Goal: Task Accomplishment & Management: Use online tool/utility

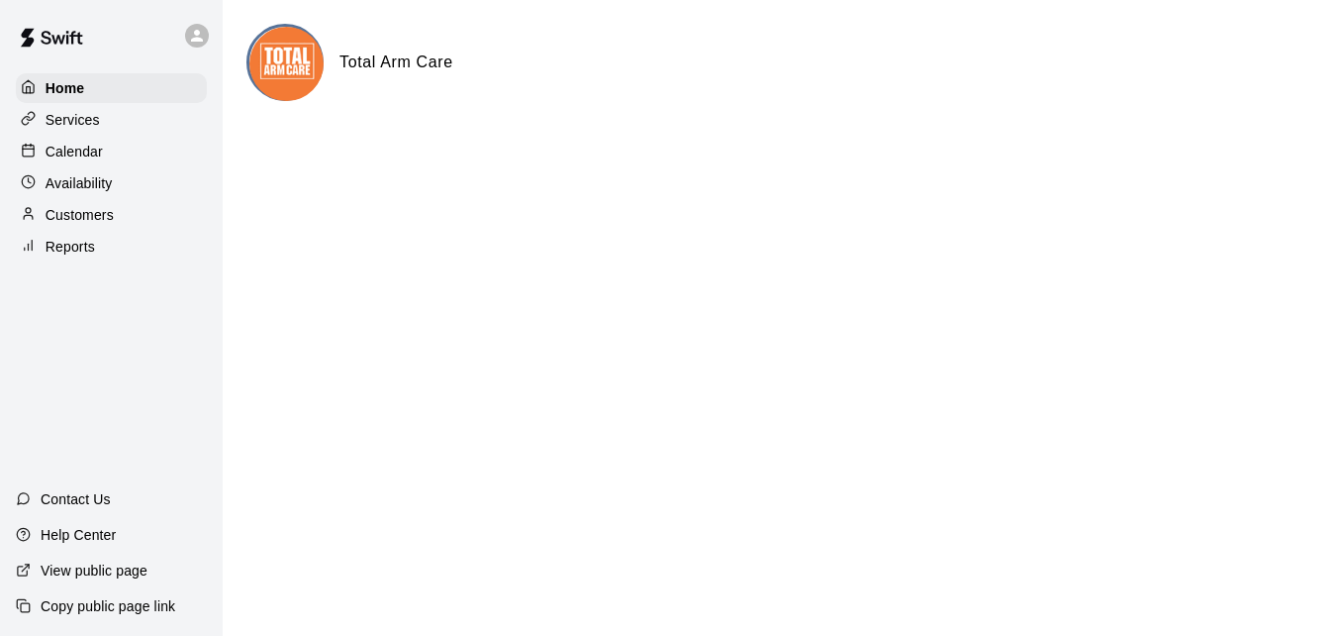
drag, startPoint x: 34, startPoint y: 291, endPoint x: 52, endPoint y: 257, distance: 38.6
click at [52, 257] on div "Home Services Calendar Availability Customers Reports Contact Us Help Center Vi…" at bounding box center [111, 318] width 223 height 636
click at [52, 256] on p "Reports" at bounding box center [70, 247] width 49 height 20
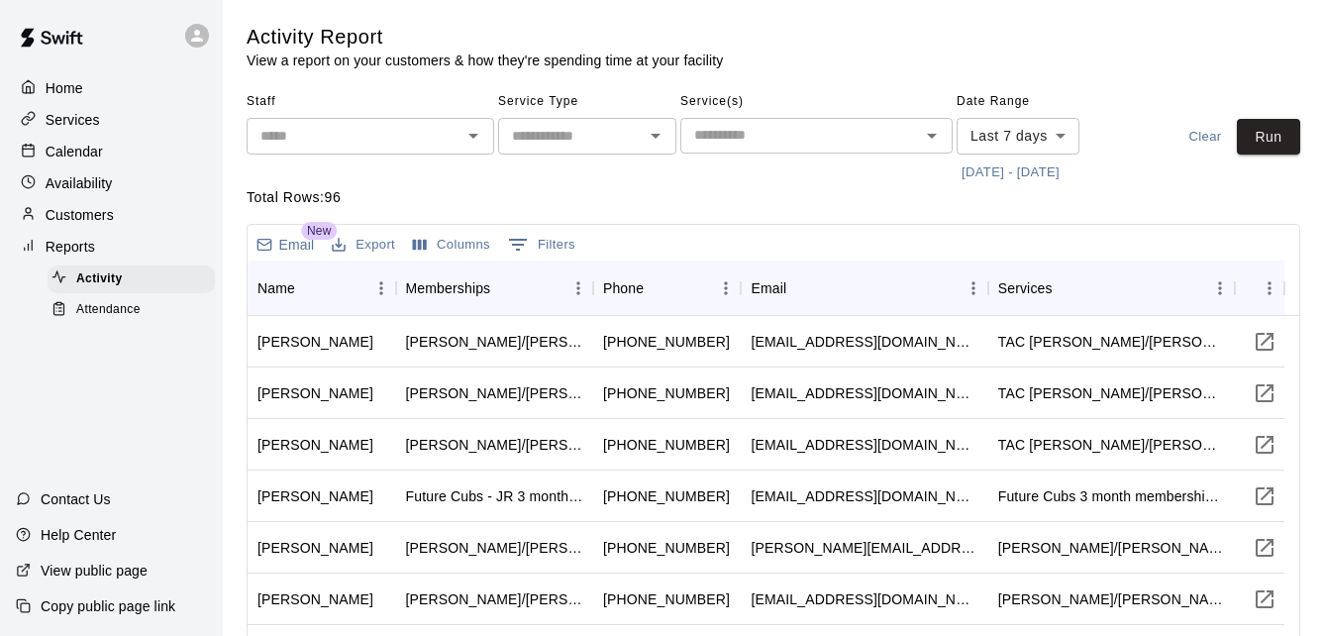
click at [131, 307] on span "Attendance" at bounding box center [108, 310] width 64 height 20
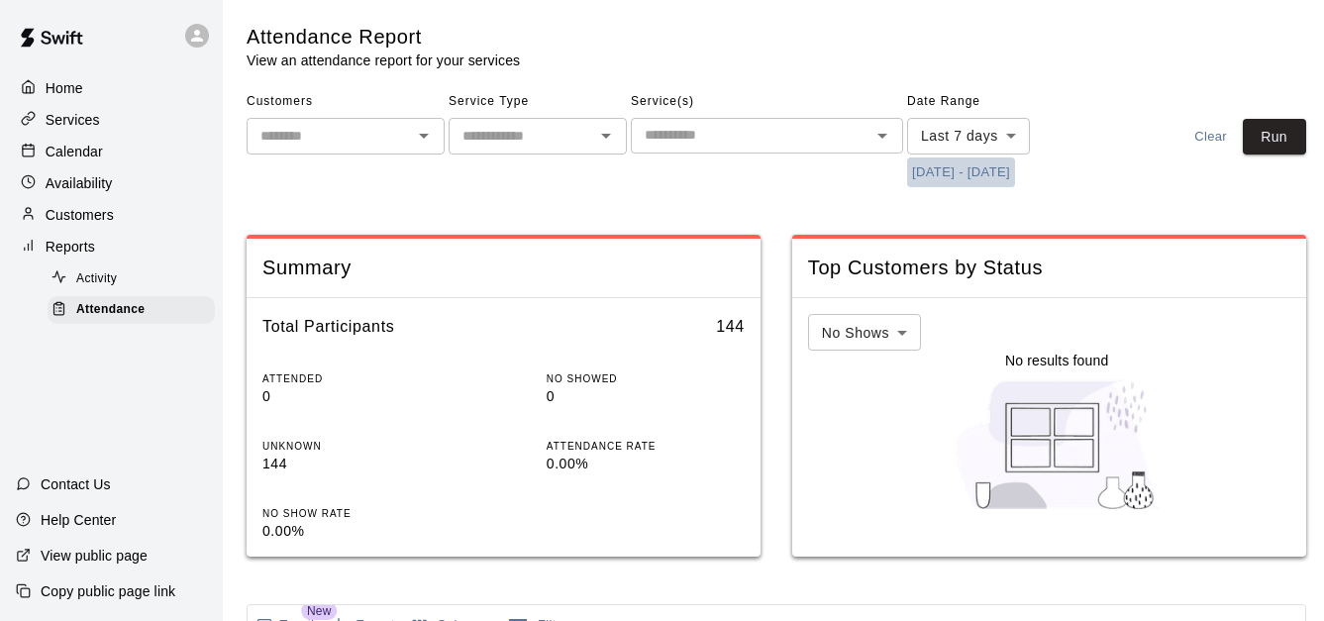
click at [952, 162] on button "[DATE] - [DATE]" at bounding box center [961, 172] width 108 height 31
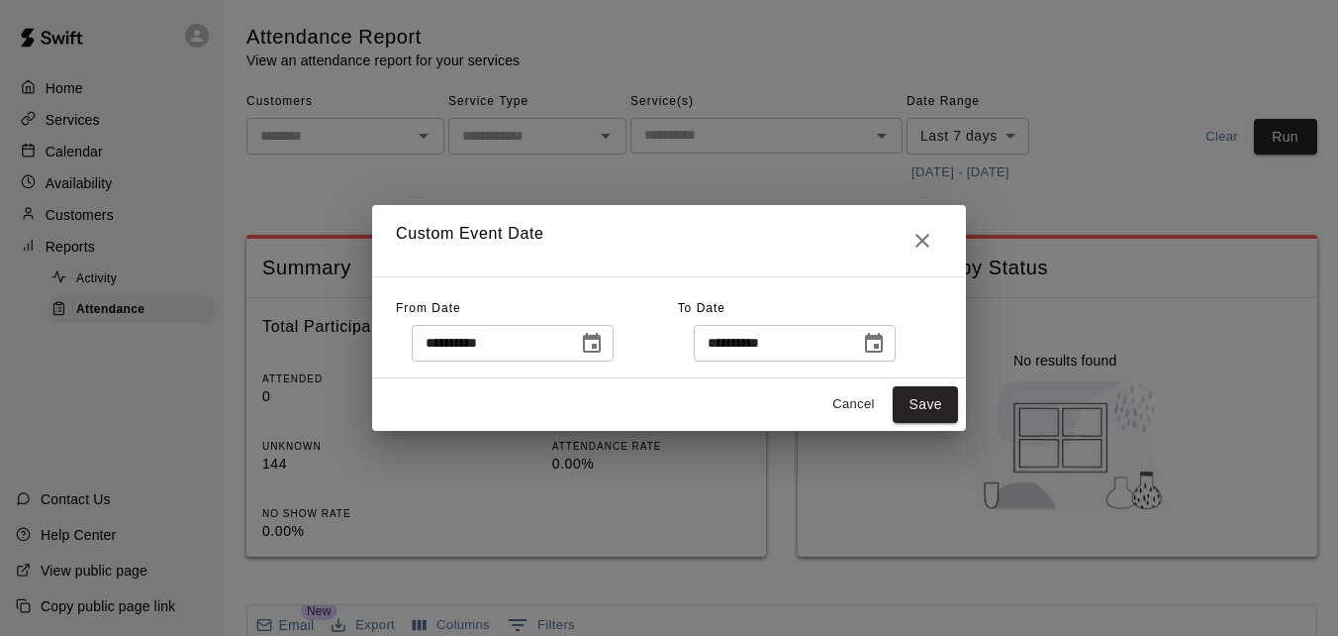
click at [604, 334] on icon "Choose date, selected date is Aug 11, 2025" at bounding box center [592, 344] width 24 height 24
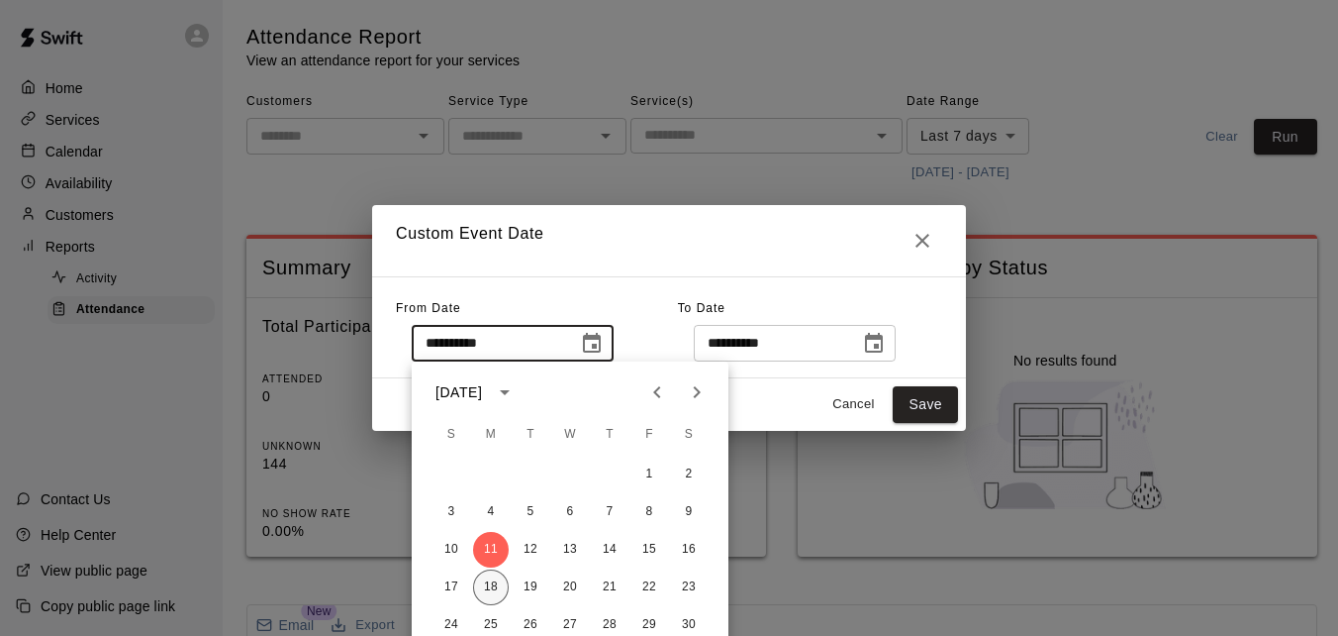
click at [493, 597] on button "18" at bounding box center [491, 587] width 36 height 36
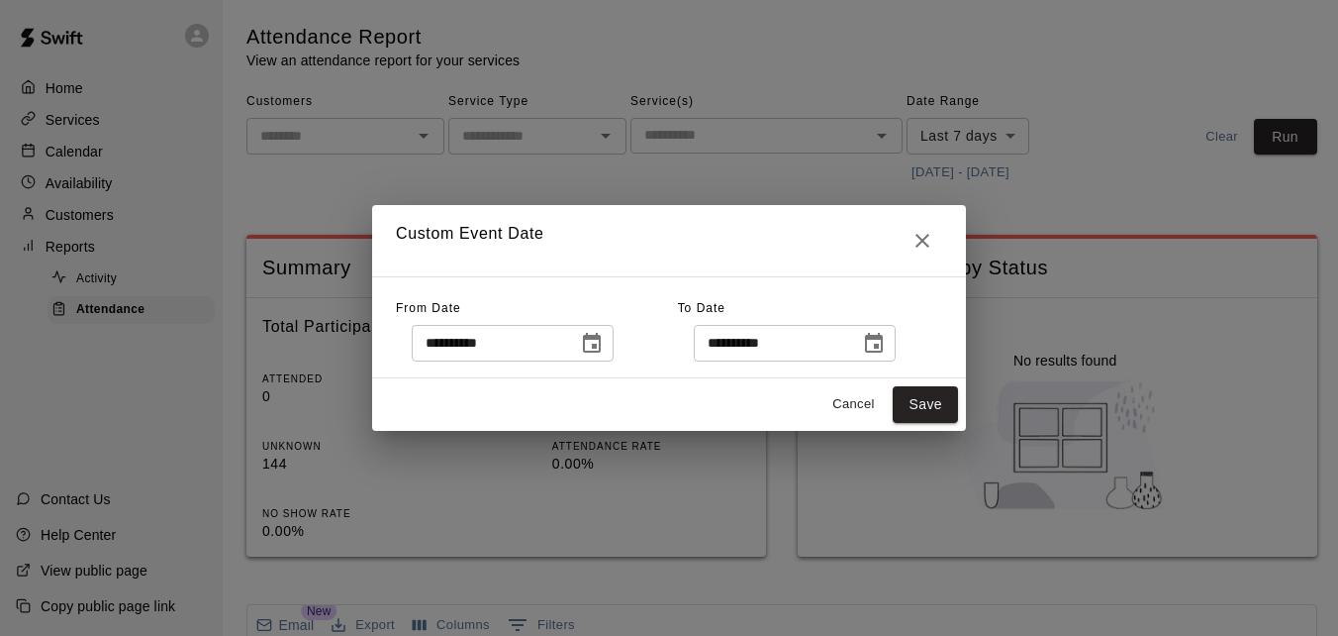
type input "**********"
click at [928, 396] on button "Save" at bounding box center [925, 404] width 65 height 37
type input "******"
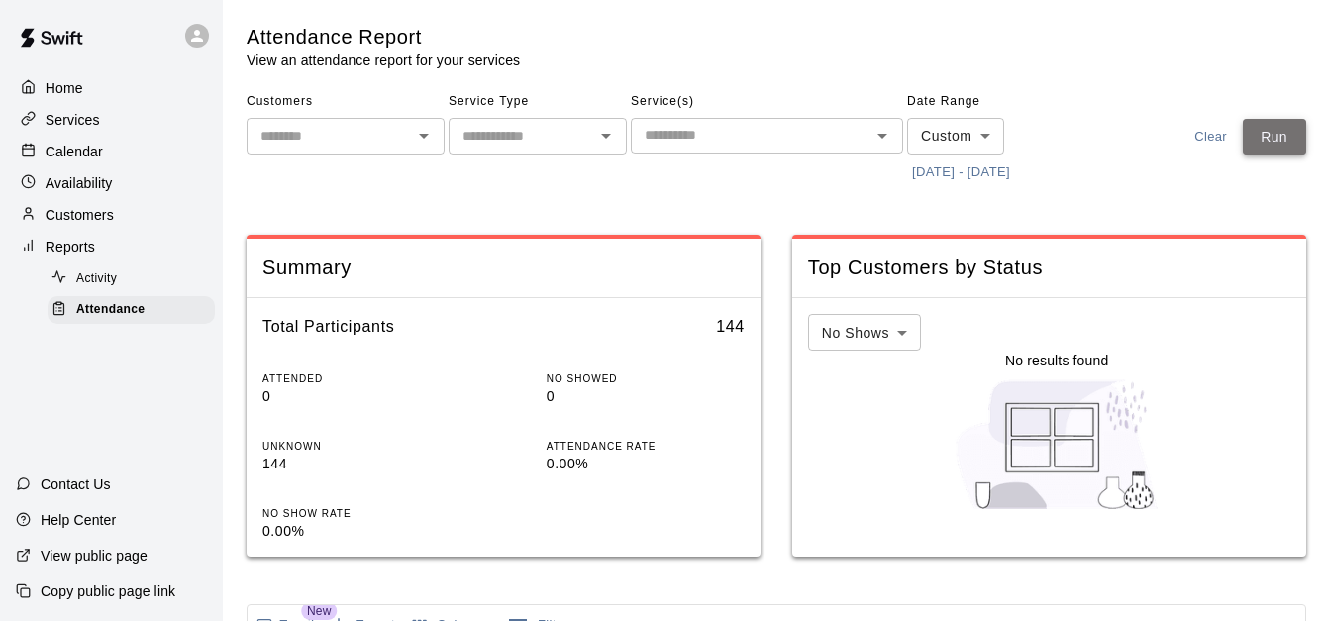
click at [1287, 140] on button "Run" at bounding box center [1273, 137] width 63 height 37
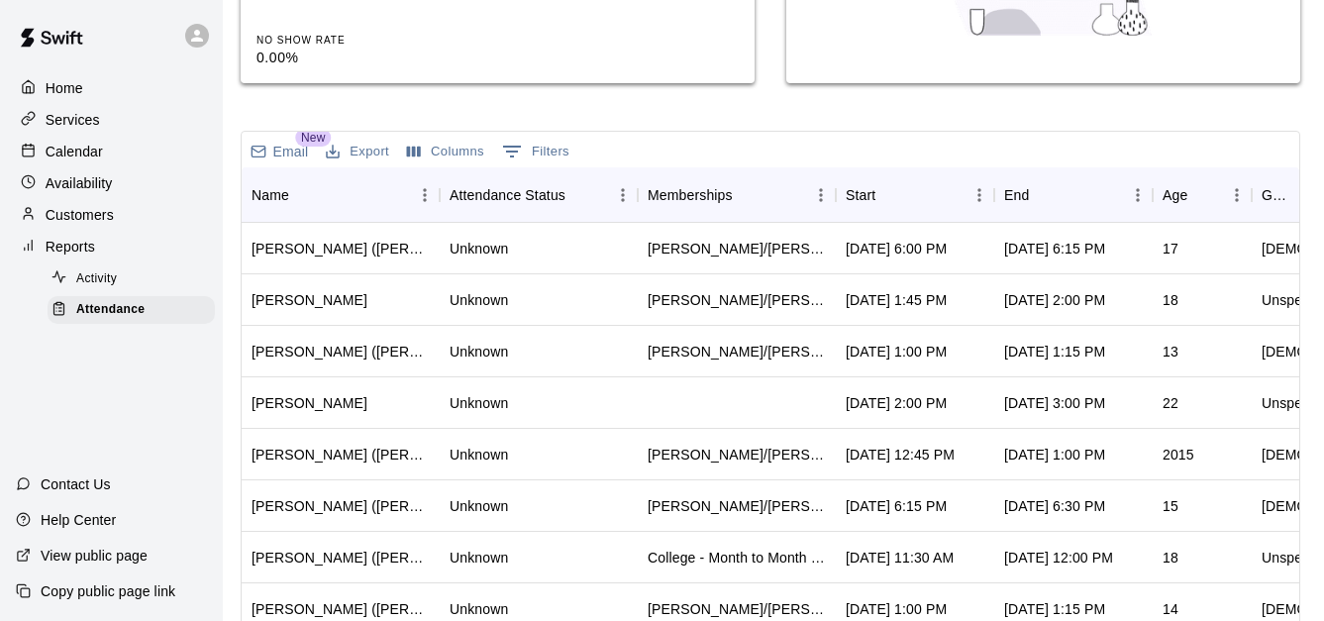
scroll to position [476, 18]
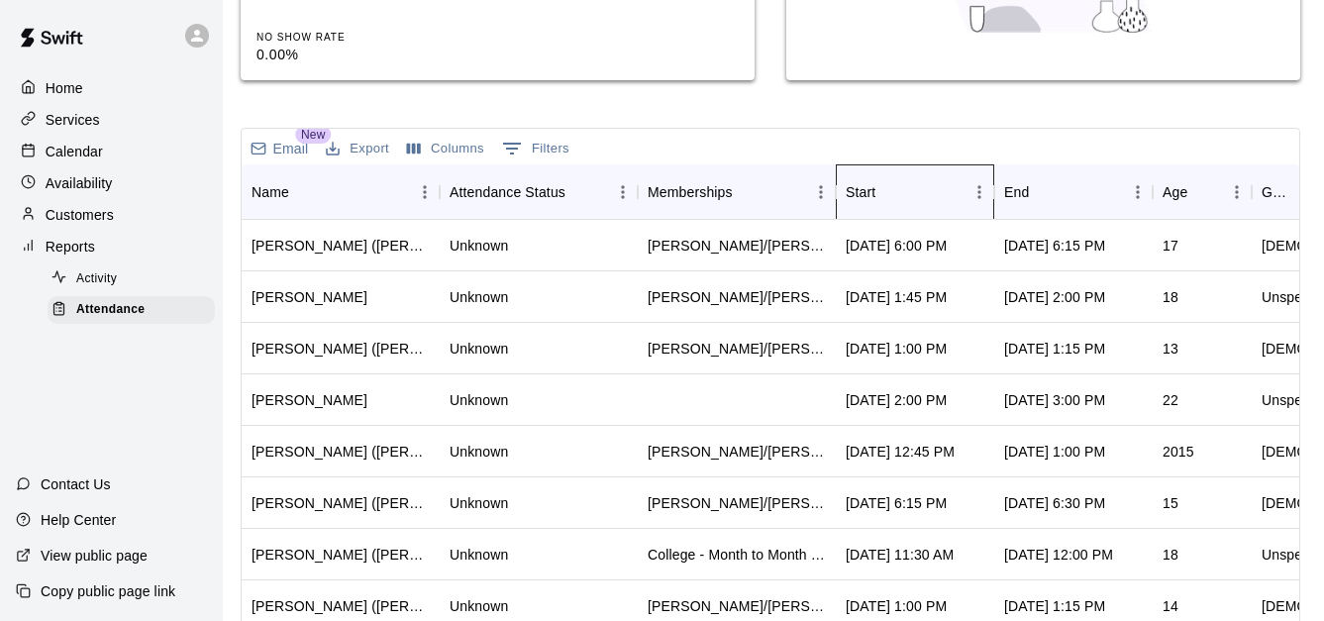
click at [845, 217] on div "Start" at bounding box center [860, 191] width 30 height 55
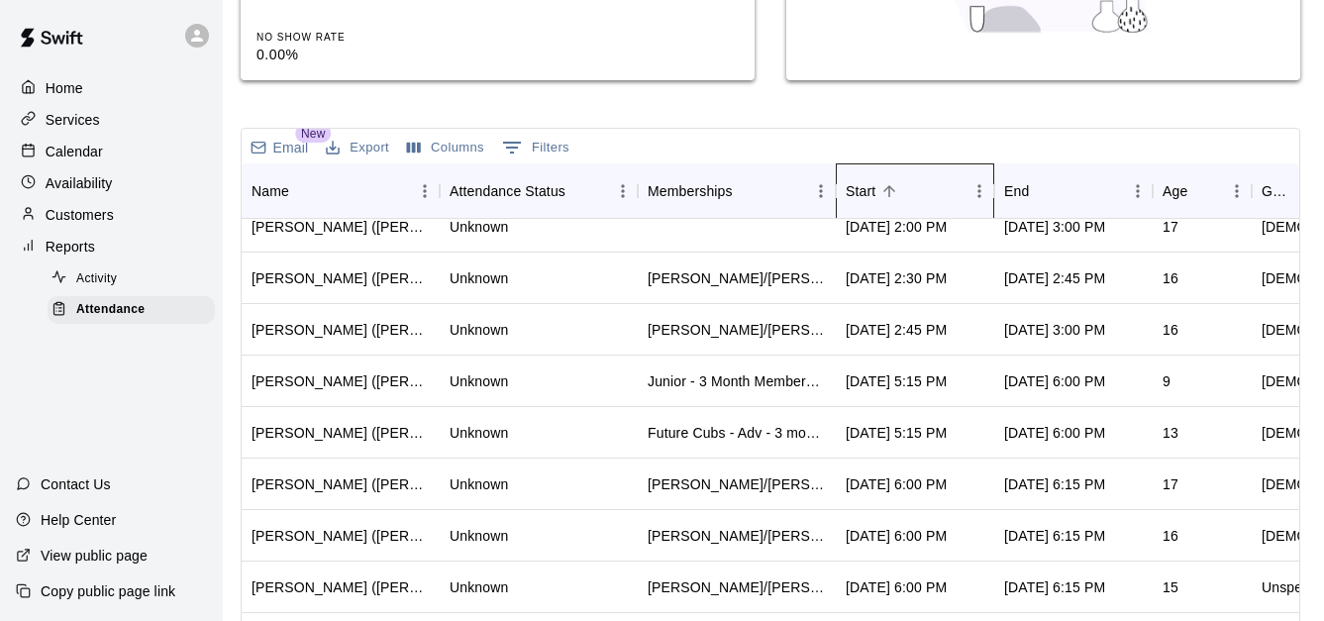
scroll to position [961, 0]
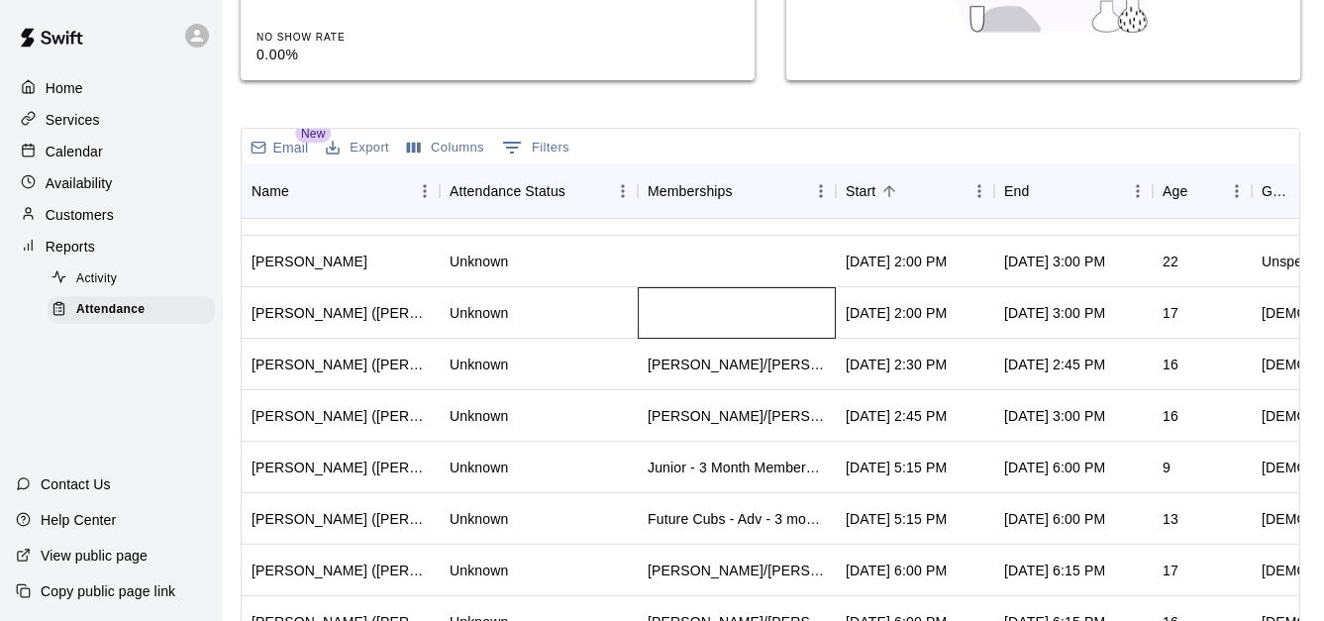
click at [693, 316] on div at bounding box center [737, 312] width 198 height 51
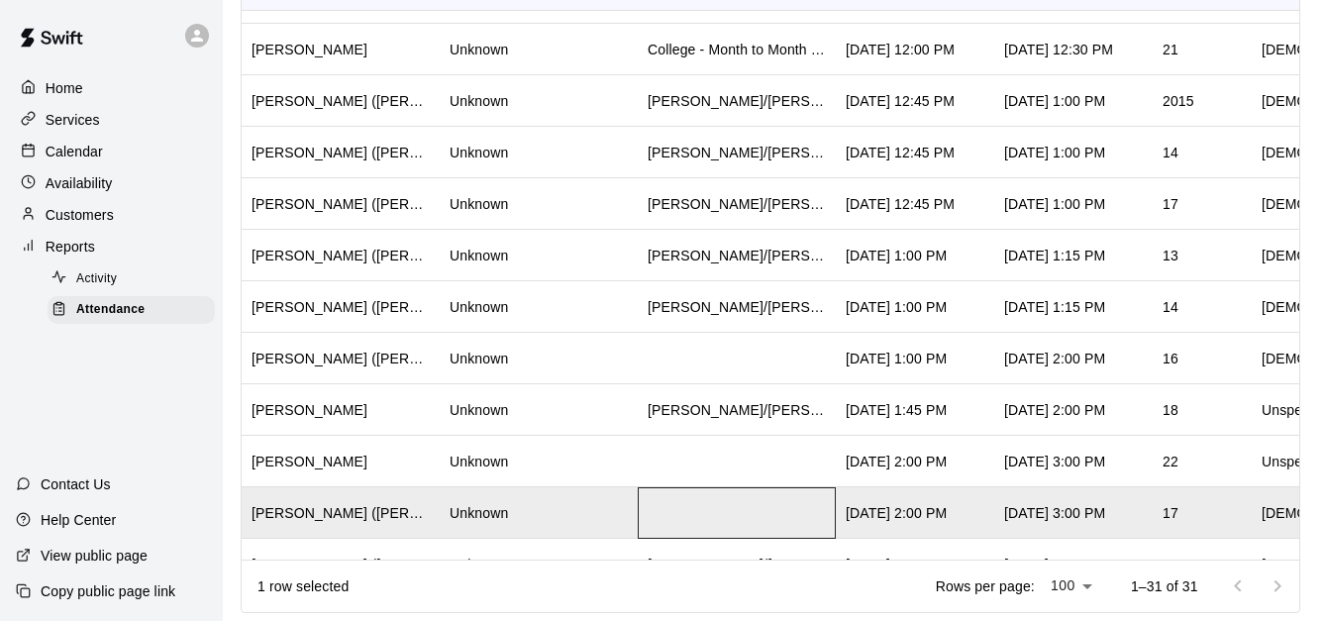
scroll to position [552, 0]
click at [518, 288] on div "Unknown" at bounding box center [539, 307] width 198 height 51
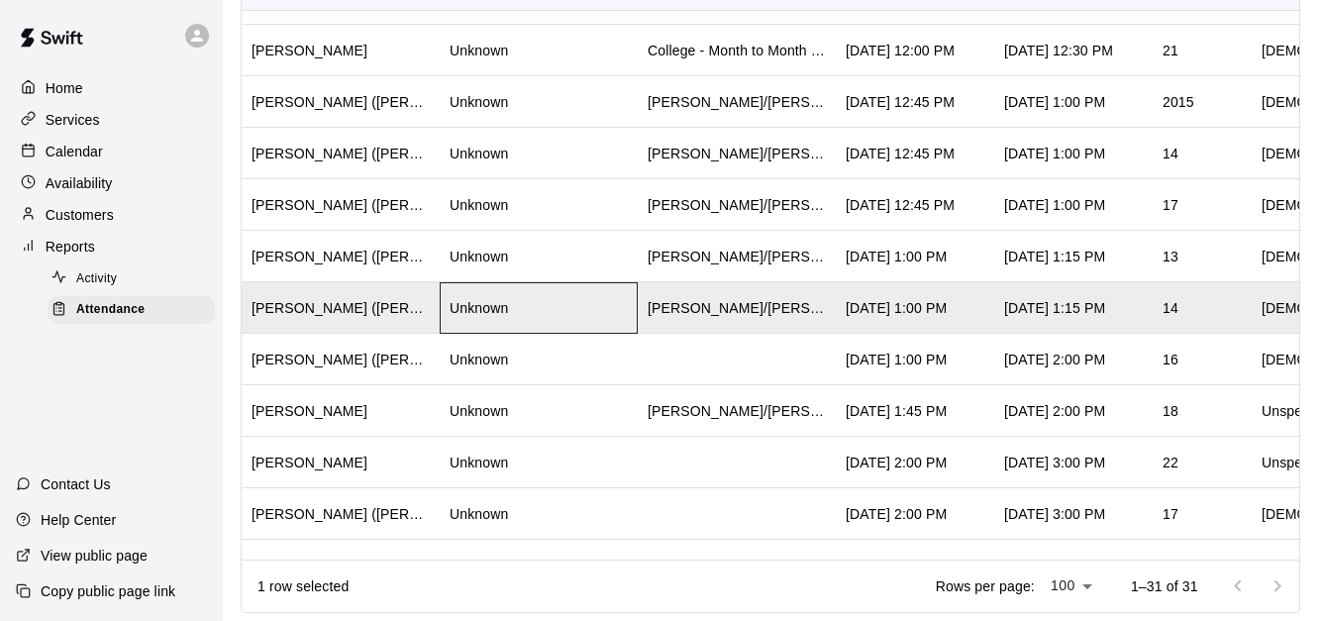
click at [518, 288] on div "Unknown" at bounding box center [539, 307] width 198 height 51
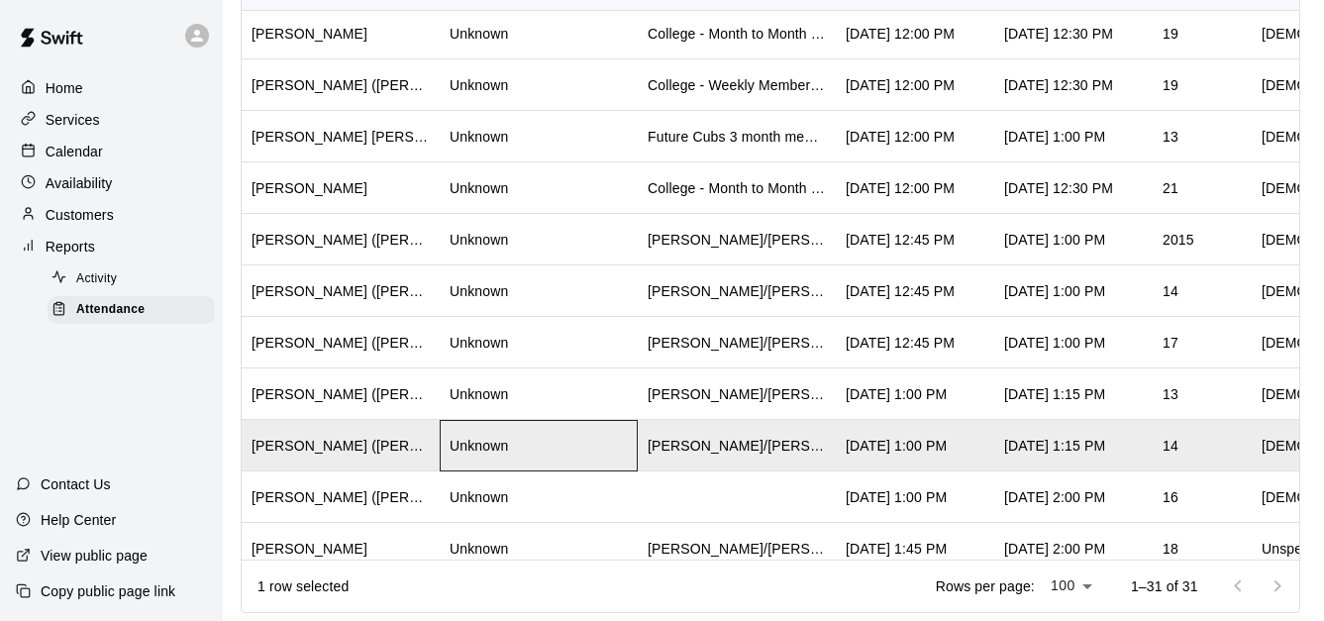
scroll to position [414, 0]
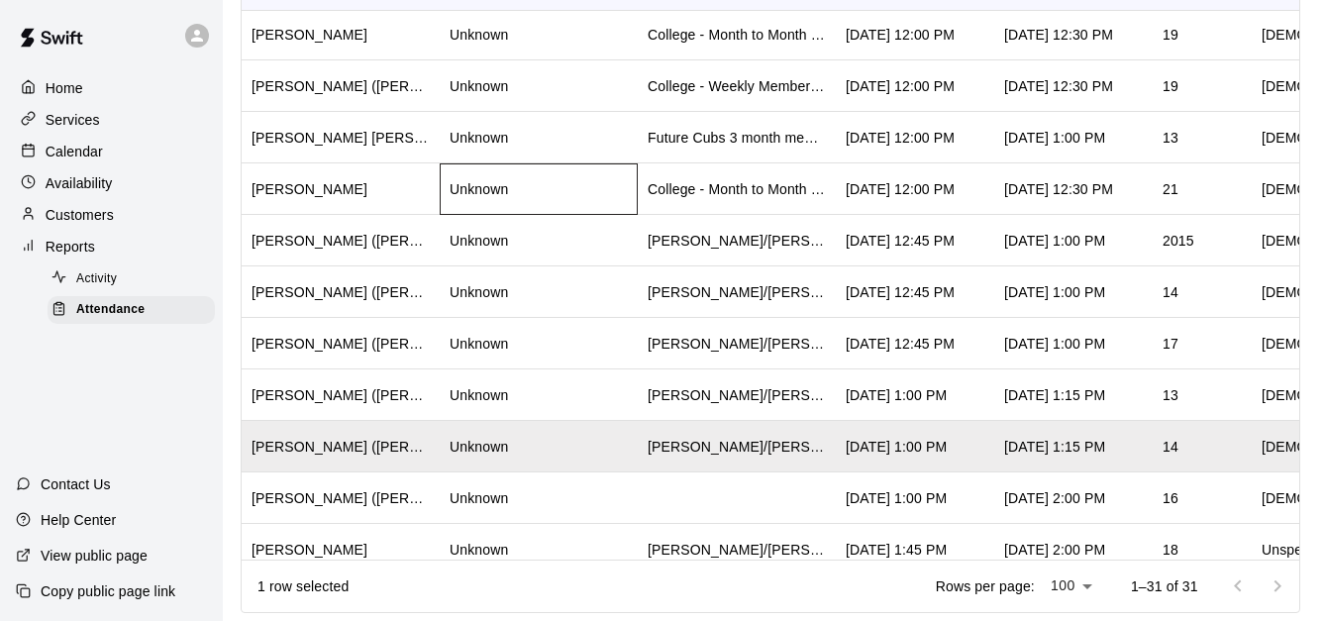
click at [580, 202] on div "Unknown" at bounding box center [539, 188] width 198 height 51
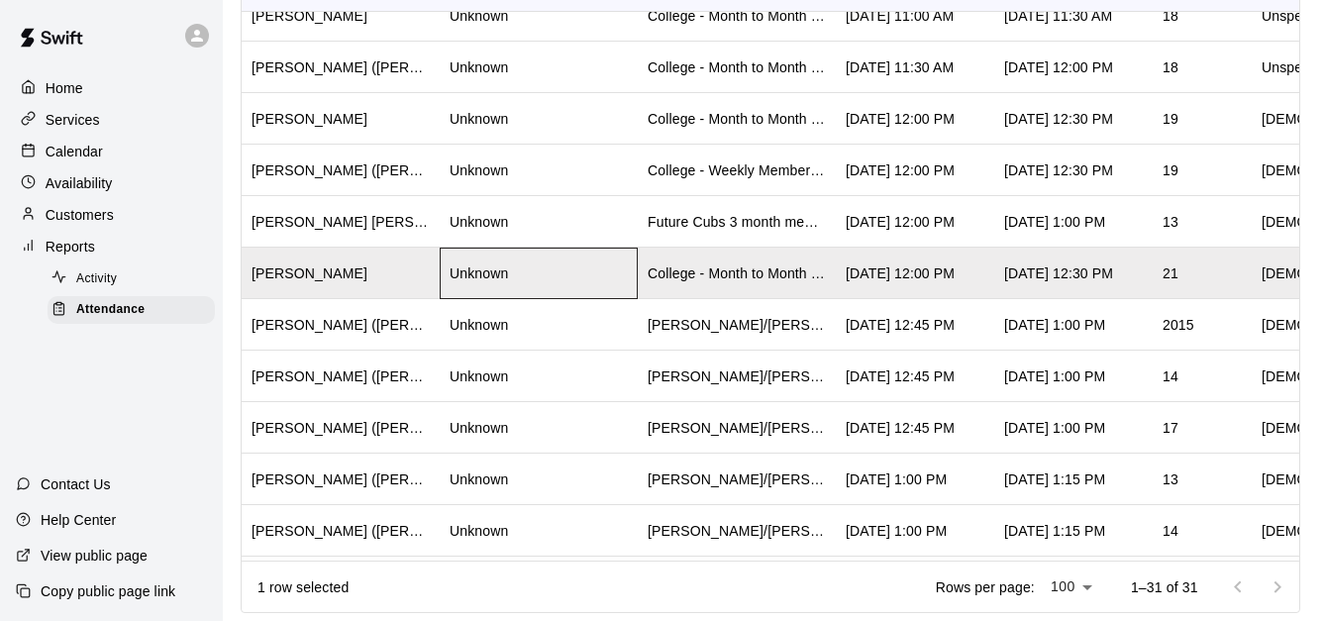
scroll to position [332, 0]
